Goal: Task Accomplishment & Management: Use online tool/utility

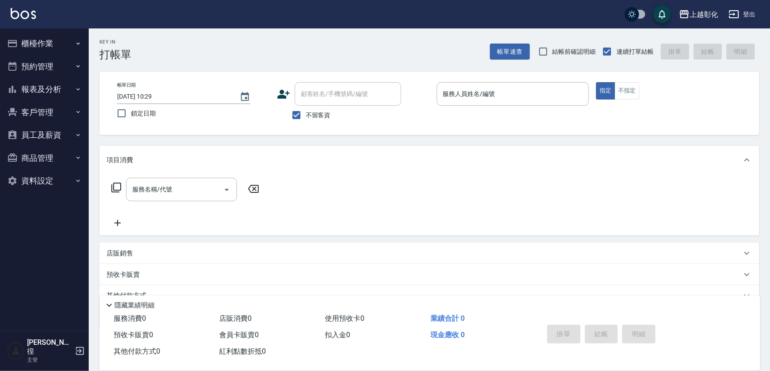
click at [71, 48] on button "櫃檯作業" at bounding box center [45, 43] width 82 height 23
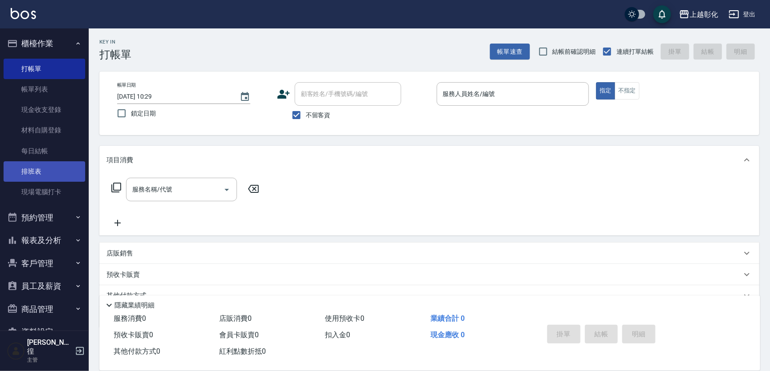
click at [54, 161] on link "排班表" at bounding box center [45, 171] width 82 height 20
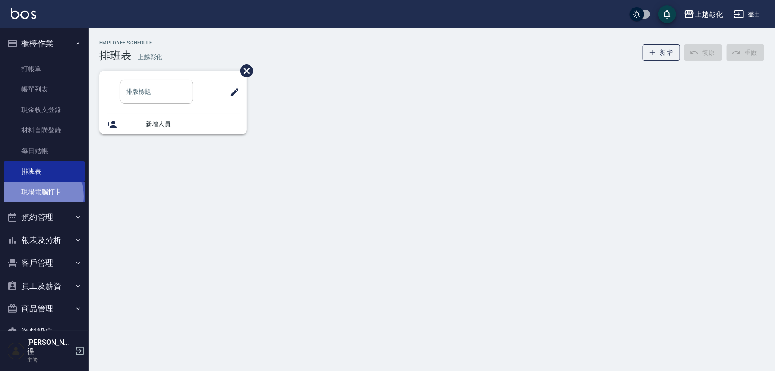
click at [41, 196] on link "現場電腦打卡" at bounding box center [45, 192] width 82 height 20
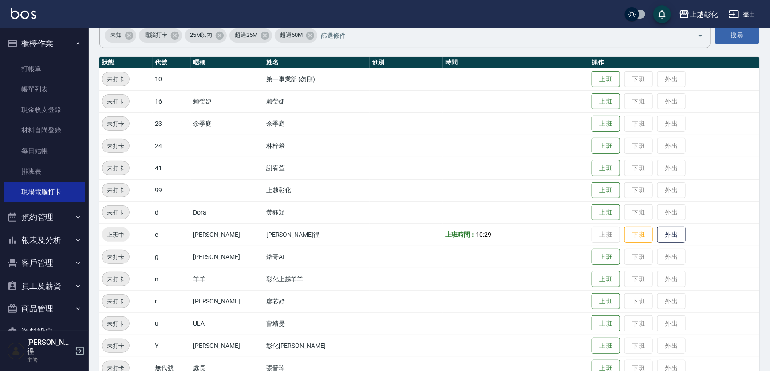
scroll to position [94, 0]
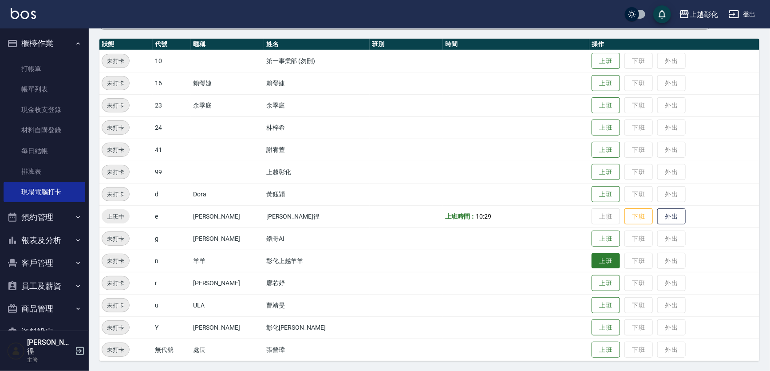
click at [602, 257] on button "上班" at bounding box center [606, 261] width 28 height 16
click at [592, 81] on button "上班" at bounding box center [606, 83] width 28 height 16
